Goal: Information Seeking & Learning: Learn about a topic

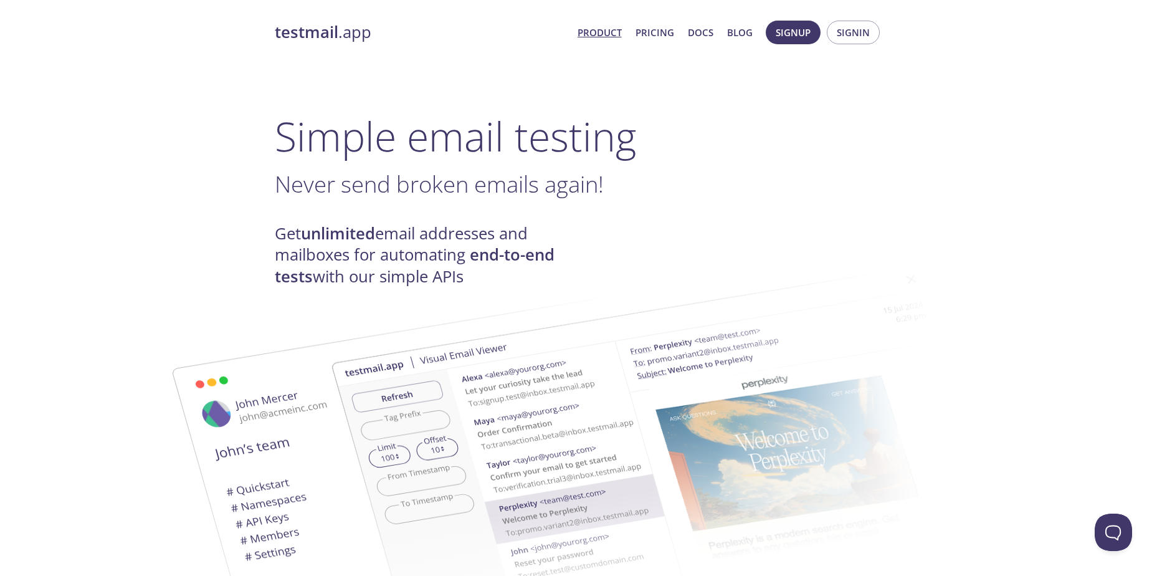
click at [594, 36] on link "Product" at bounding box center [600, 32] width 44 height 16
click at [659, 34] on link "Pricing" at bounding box center [655, 32] width 39 height 16
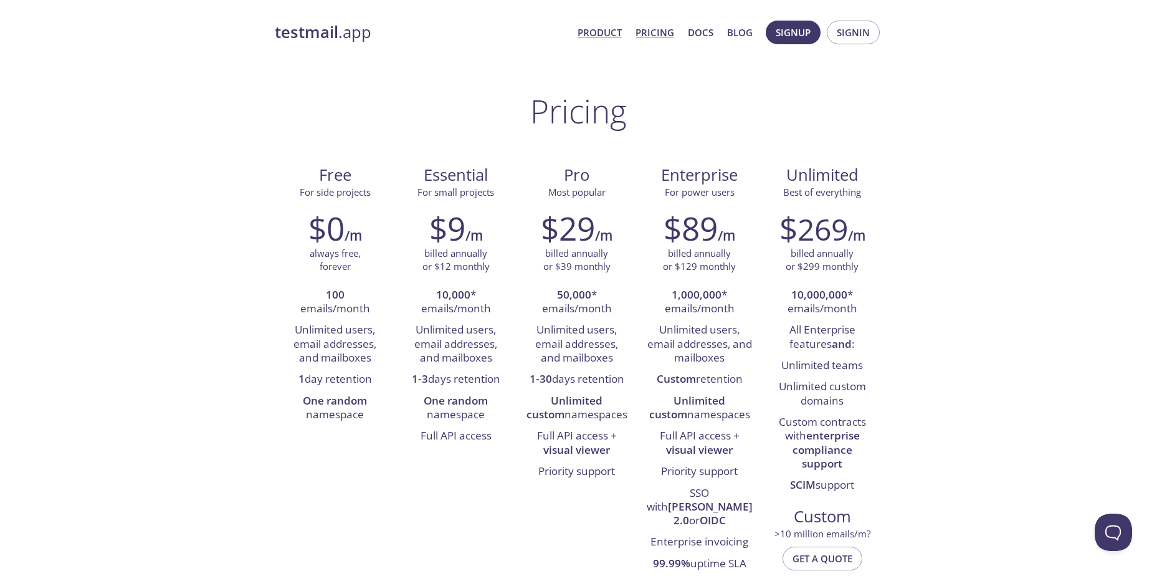
click at [604, 28] on link "Product" at bounding box center [600, 32] width 44 height 16
